Goal: Navigation & Orientation: Find specific page/section

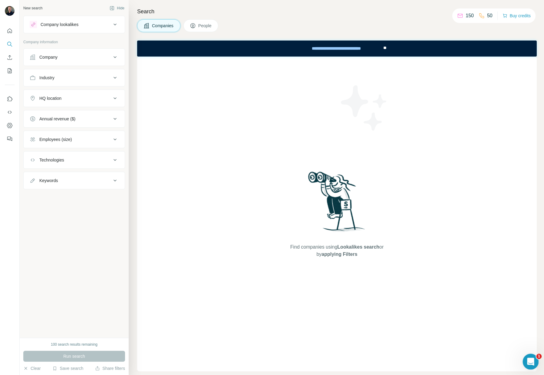
click at [528, 361] on icon "Open Intercom Messenger" at bounding box center [530, 361] width 10 height 10
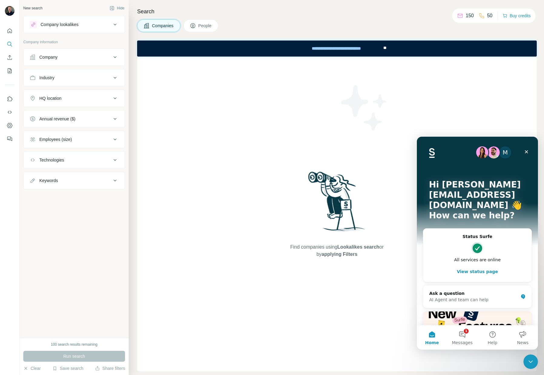
scroll to position [45, 0]
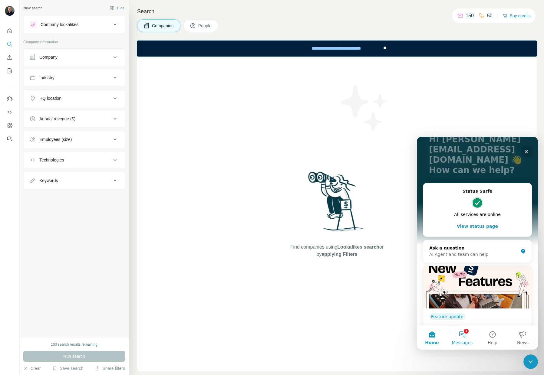
click at [462, 341] on span "Messages" at bounding box center [462, 343] width 21 height 4
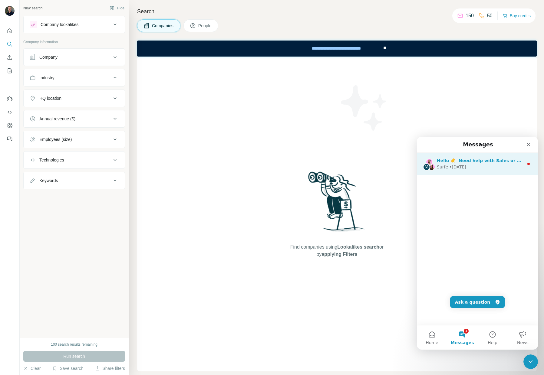
click at [475, 164] on div "Surfe • [DATE]" at bounding box center [480, 167] width 87 height 6
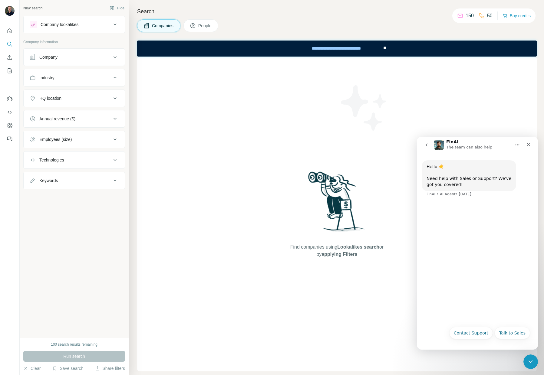
click at [427, 147] on icon "go back" at bounding box center [426, 144] width 5 height 5
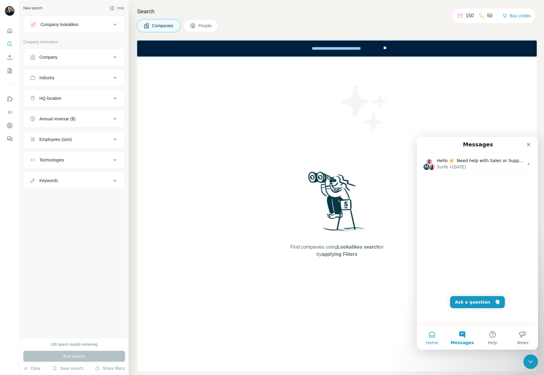
click at [425, 338] on button "Home" at bounding box center [432, 338] width 30 height 24
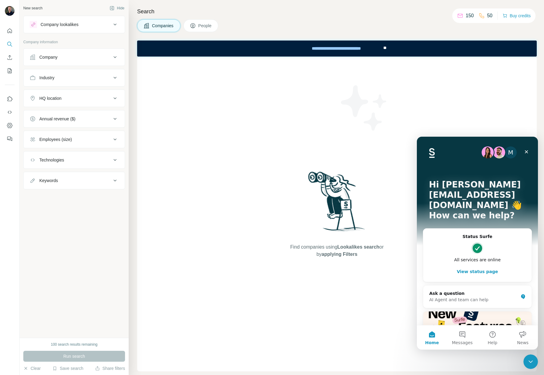
click at [492, 154] on img "Intercom messenger" at bounding box center [487, 152] width 12 height 12
click at [466, 345] on span "Messages" at bounding box center [462, 343] width 21 height 4
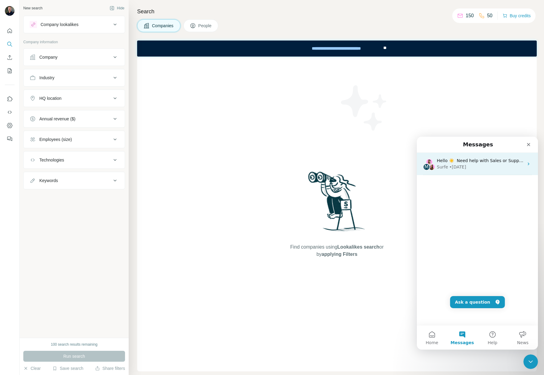
click at [476, 164] on div "Surfe • [DATE]" at bounding box center [480, 167] width 87 height 6
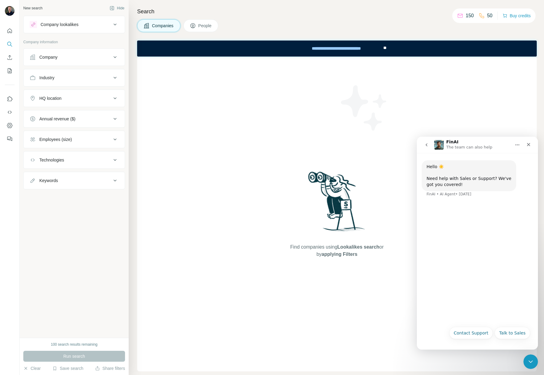
click at [427, 144] on icon "go back" at bounding box center [426, 144] width 2 height 3
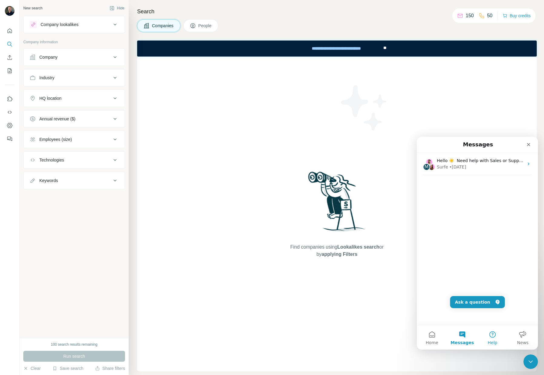
click at [499, 338] on button "Help" at bounding box center [492, 338] width 30 height 24
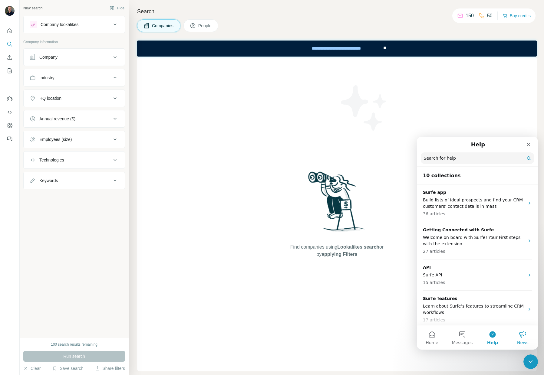
click at [522, 342] on span "News" at bounding box center [522, 343] width 11 height 4
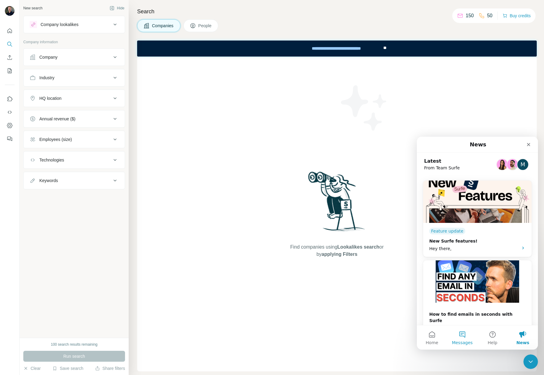
click at [454, 341] on span "Messages" at bounding box center [462, 343] width 21 height 4
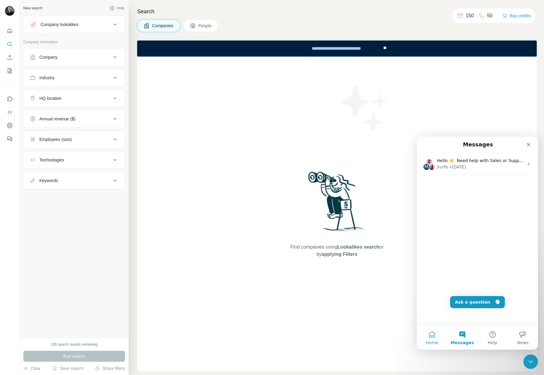
click at [430, 333] on button "Home" at bounding box center [432, 338] width 30 height 24
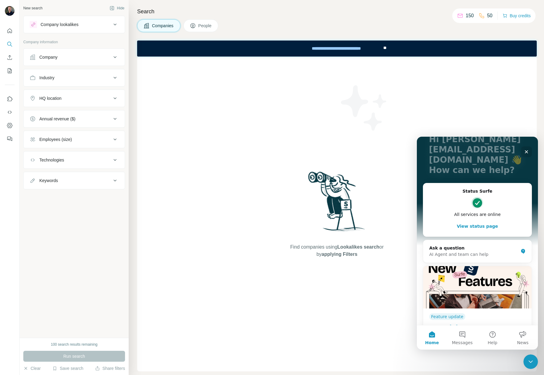
click at [472, 266] on img "Intercom messenger" at bounding box center [477, 287] width 108 height 42
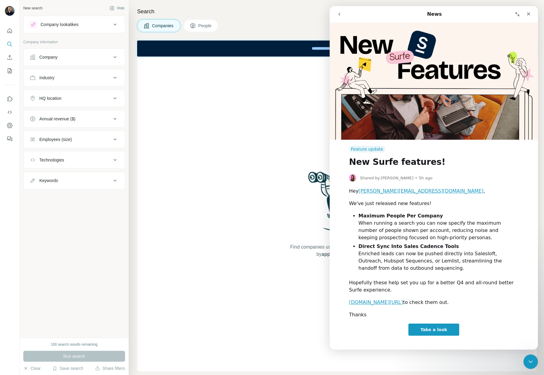
click at [339, 12] on icon "go back" at bounding box center [339, 14] width 5 height 5
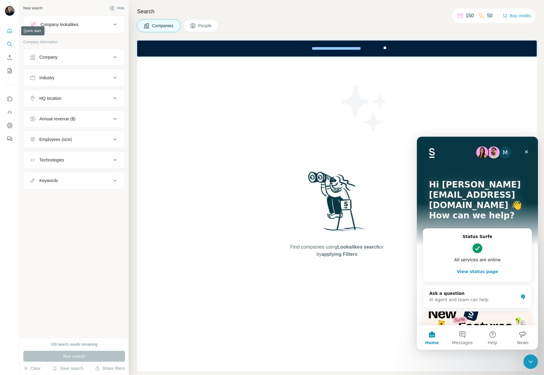
click at [9, 29] on icon "Quick start" at bounding box center [10, 31] width 6 height 6
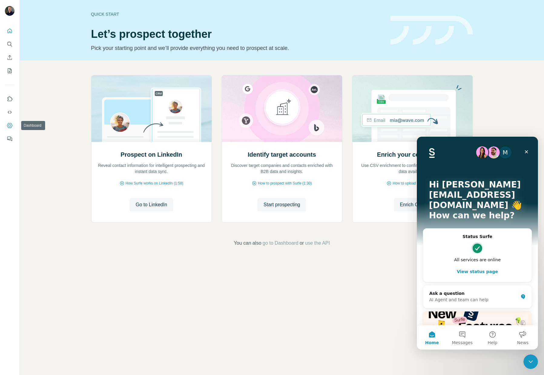
click at [9, 126] on icon "Dashboard" at bounding box center [10, 126] width 6 height 6
click at [40, 162] on div "Prospect on LinkedIn Reveal contact information for intelligent prospecting and…" at bounding box center [282, 161] width 524 height 201
drag, startPoint x: 8, startPoint y: 30, endPoint x: 174, endPoint y: 44, distance: 167.2
click at [8, 30] on icon "Quick start" at bounding box center [10, 30] width 5 height 5
click at [527, 152] on icon "Close" at bounding box center [526, 151] width 5 height 5
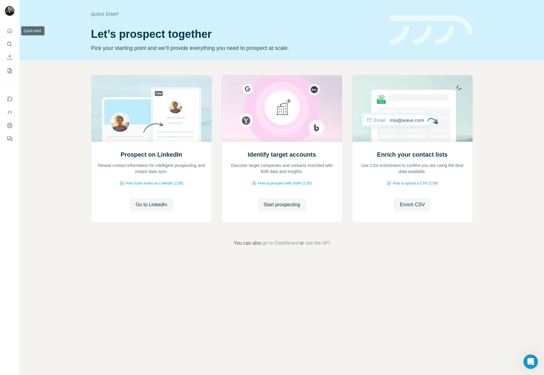
click at [7, 31] on icon "Quick start" at bounding box center [10, 31] width 6 height 6
click at [10, 71] on icon "My lists" at bounding box center [10, 71] width 6 height 6
click at [8, 29] on icon "Quick start" at bounding box center [10, 30] width 5 height 5
click at [8, 124] on icon "Dashboard" at bounding box center [9, 125] width 5 height 5
